Goal: Information Seeking & Learning: Learn about a topic

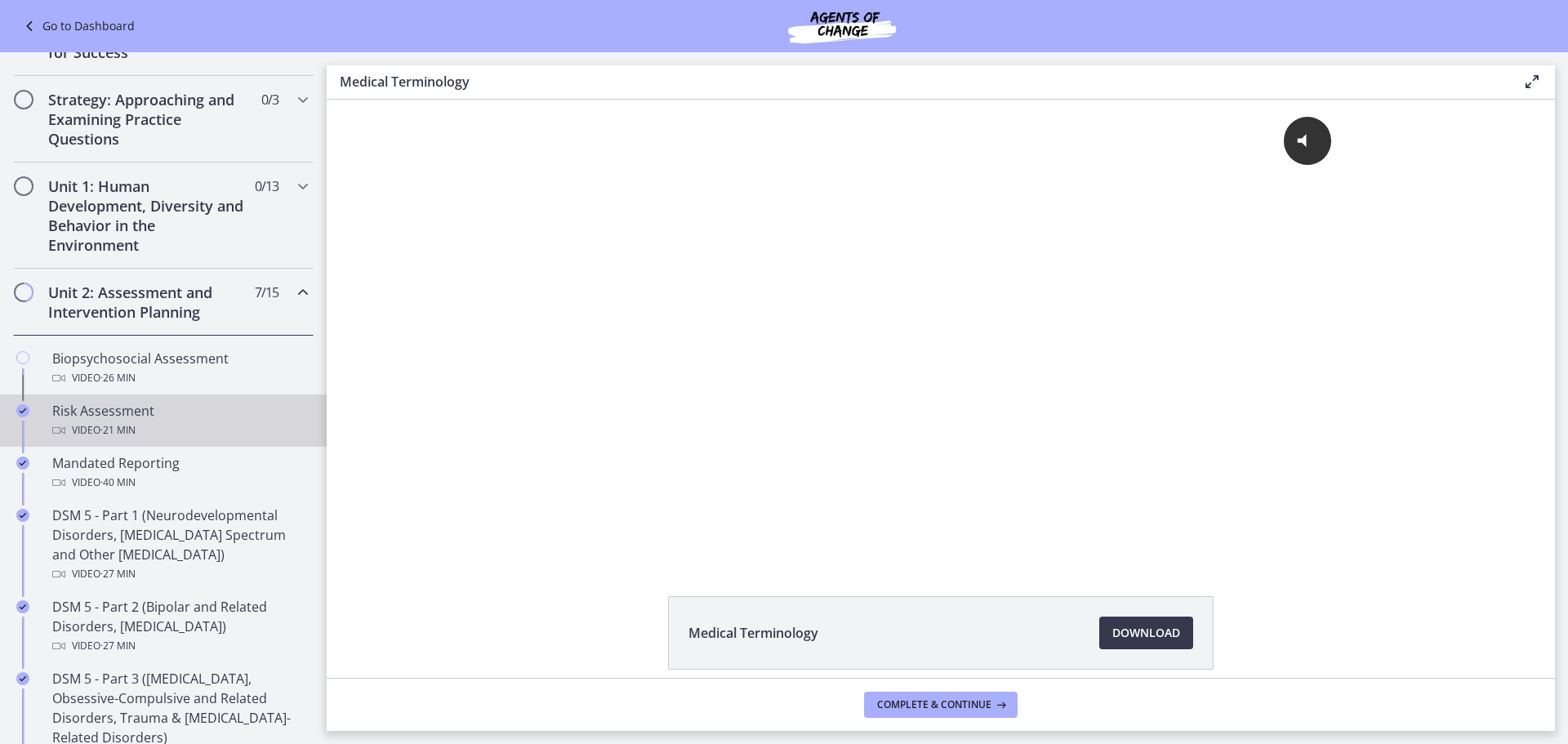
scroll to position [327, 0]
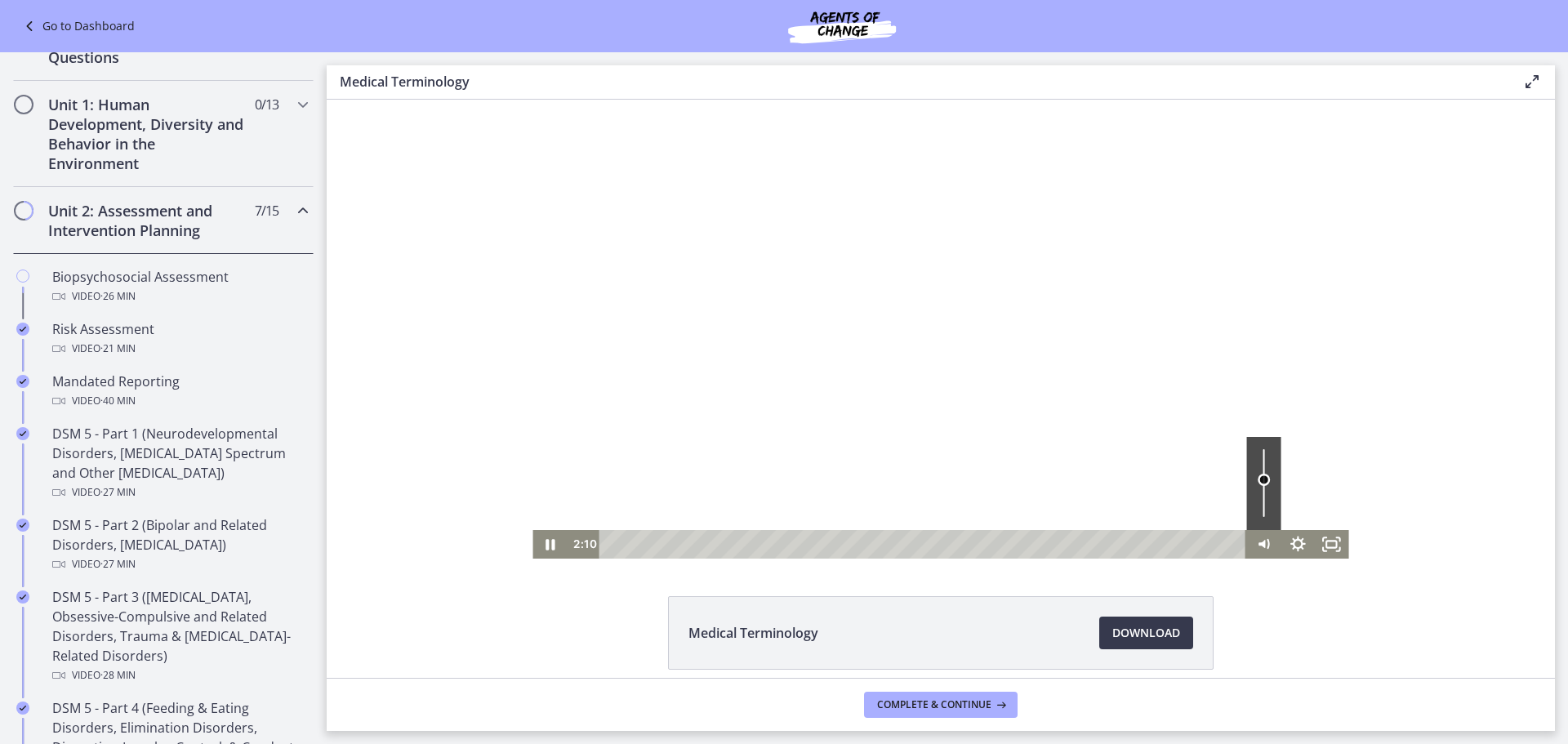
drag, startPoint x: 1255, startPoint y: 512, endPoint x: 1262, endPoint y: 479, distance: 33.7
click at [1262, 479] on div "Volume" at bounding box center [1264, 478] width 12 height 12
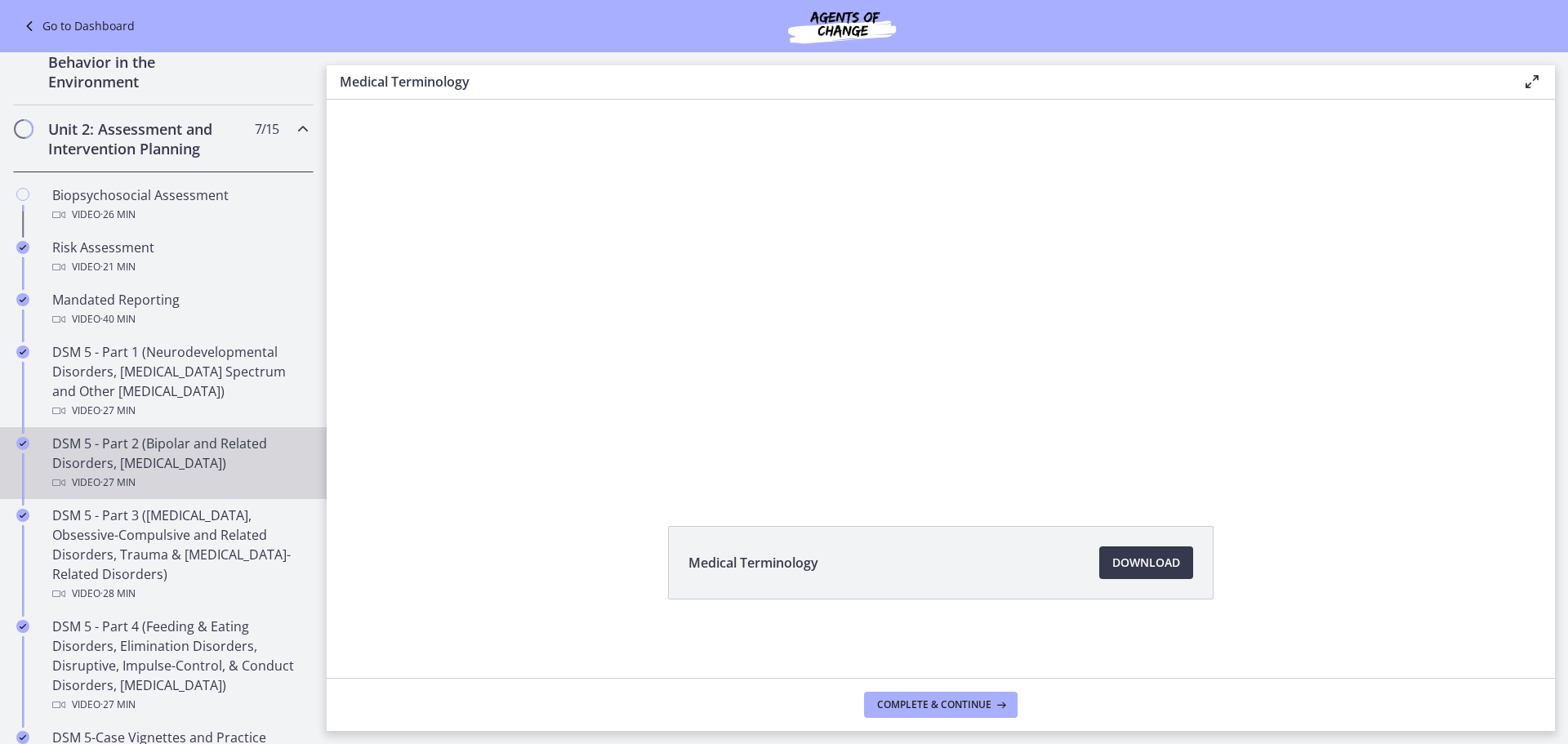
scroll to position [654, 0]
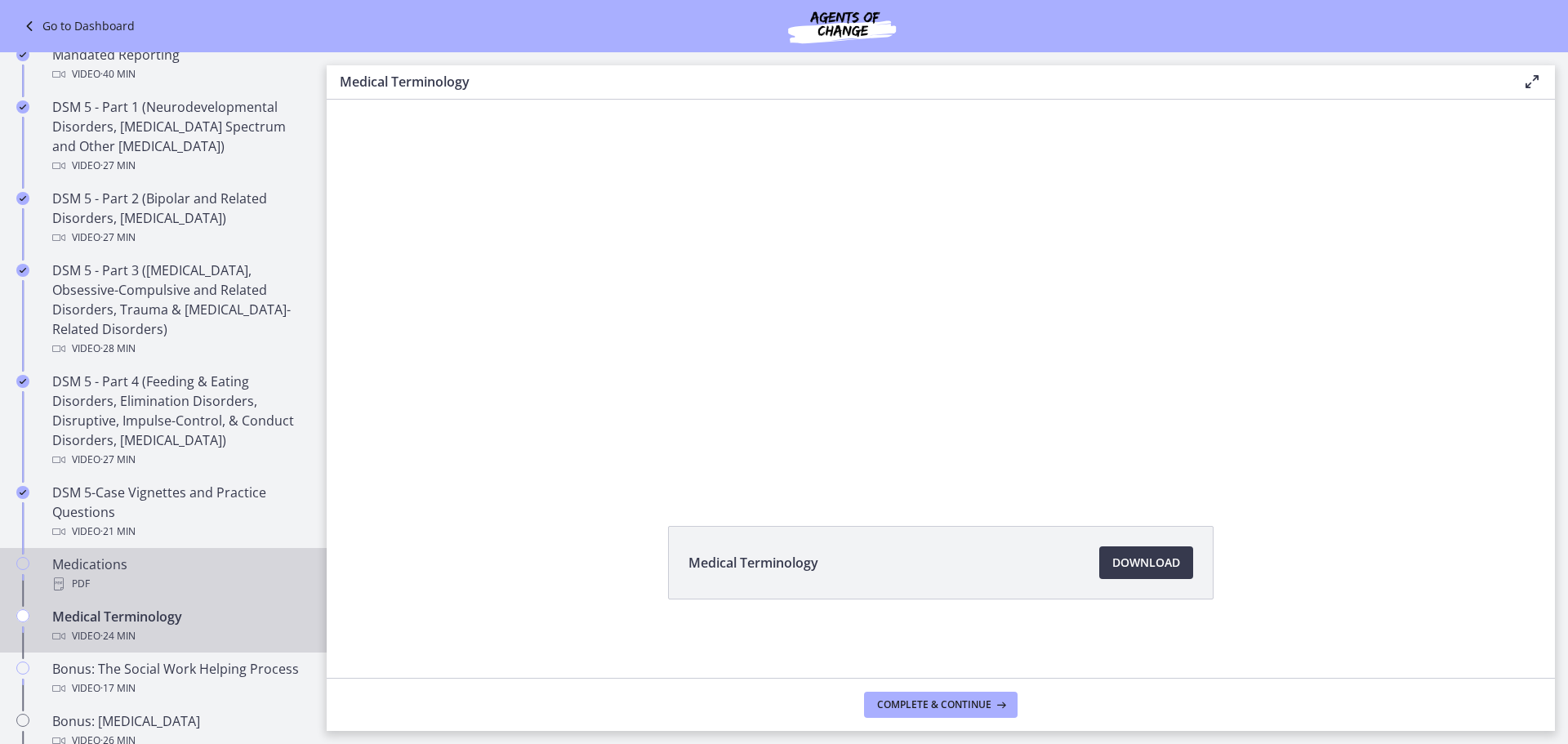
click at [96, 566] on div "Medications PDF" at bounding box center [180, 574] width 255 height 39
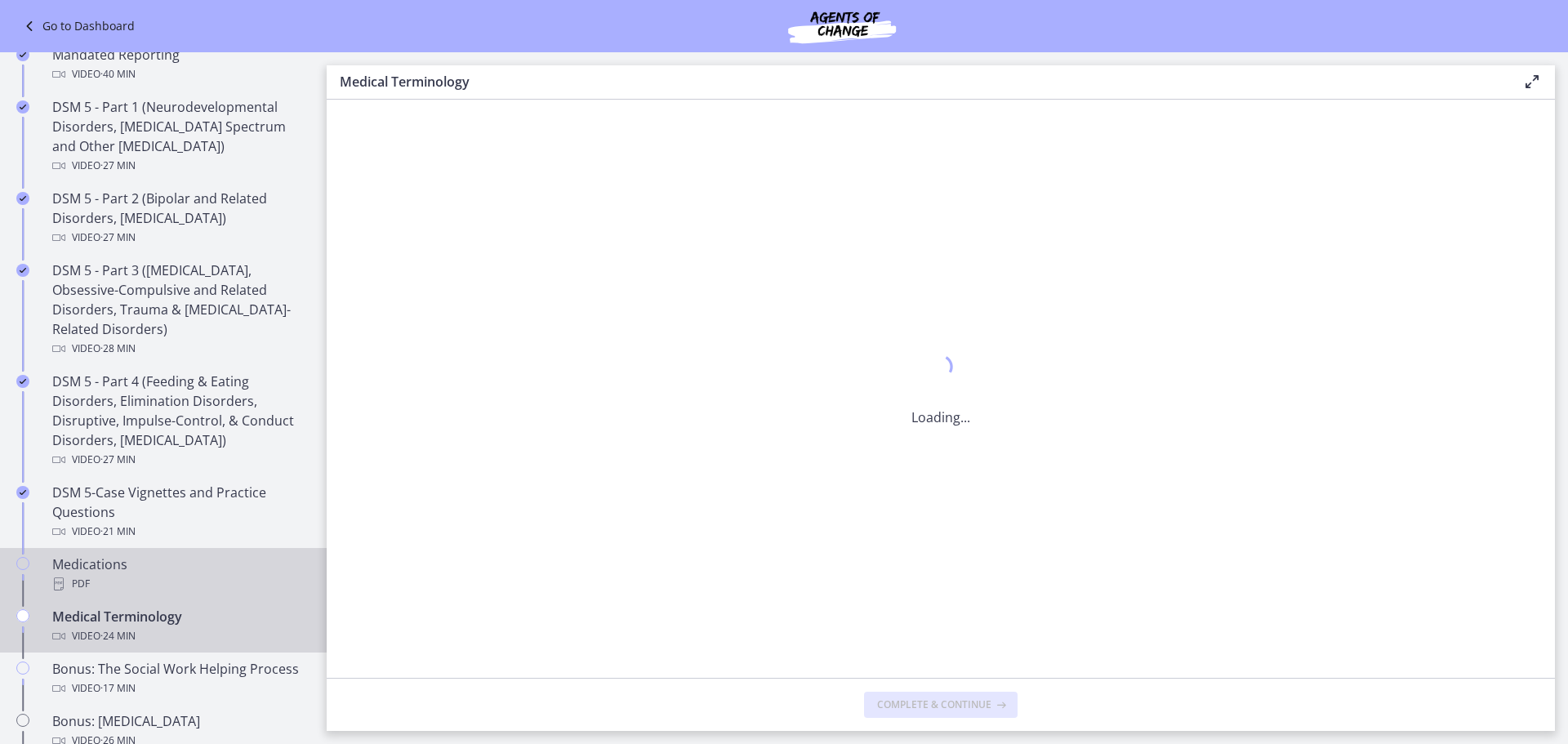
scroll to position [0, 0]
click at [134, 621] on div "Medical Terminology Video · 24 min" at bounding box center [180, 626] width 255 height 39
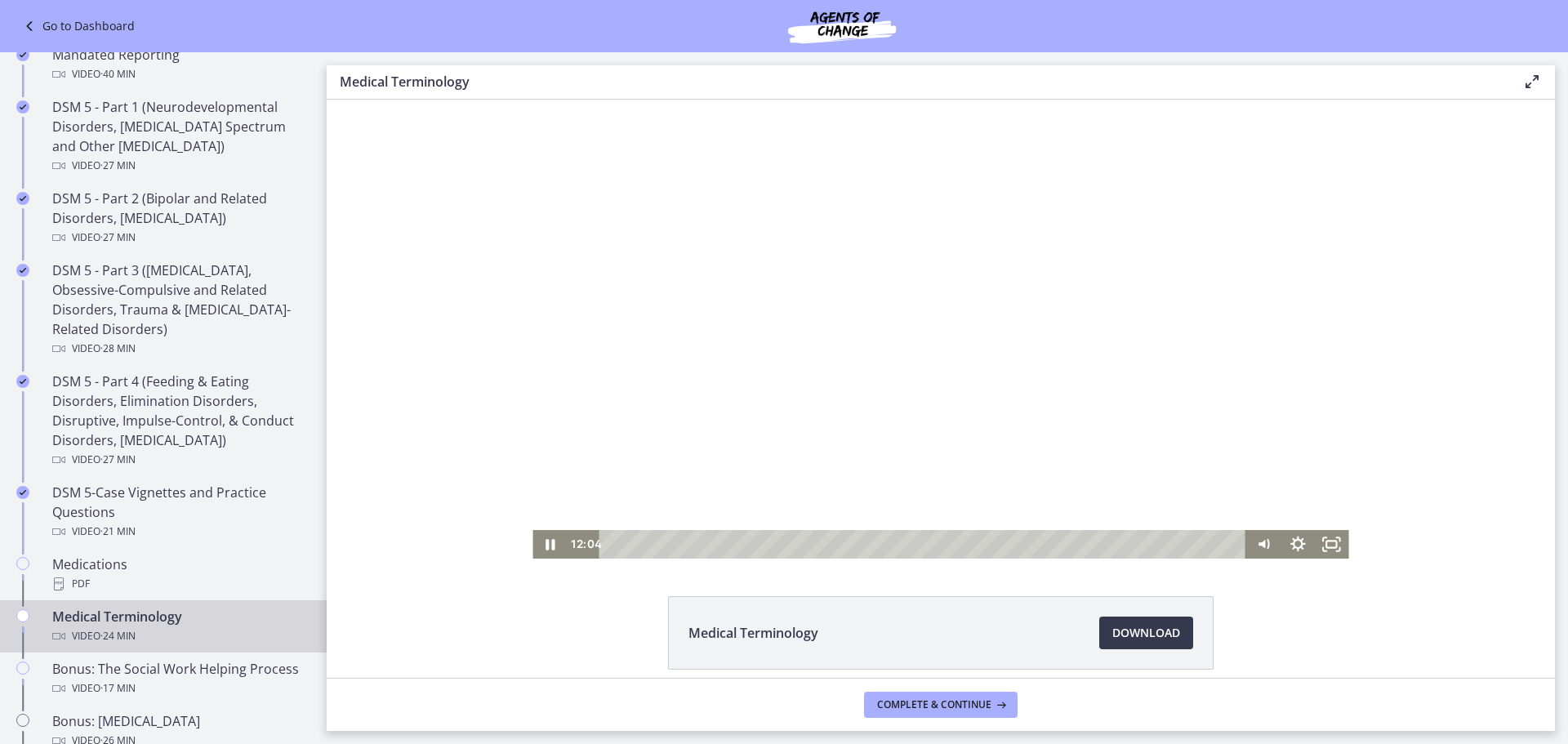
click at [899, 421] on div at bounding box center [940, 329] width 816 height 459
